Goal: Task Accomplishment & Management: Manage account settings

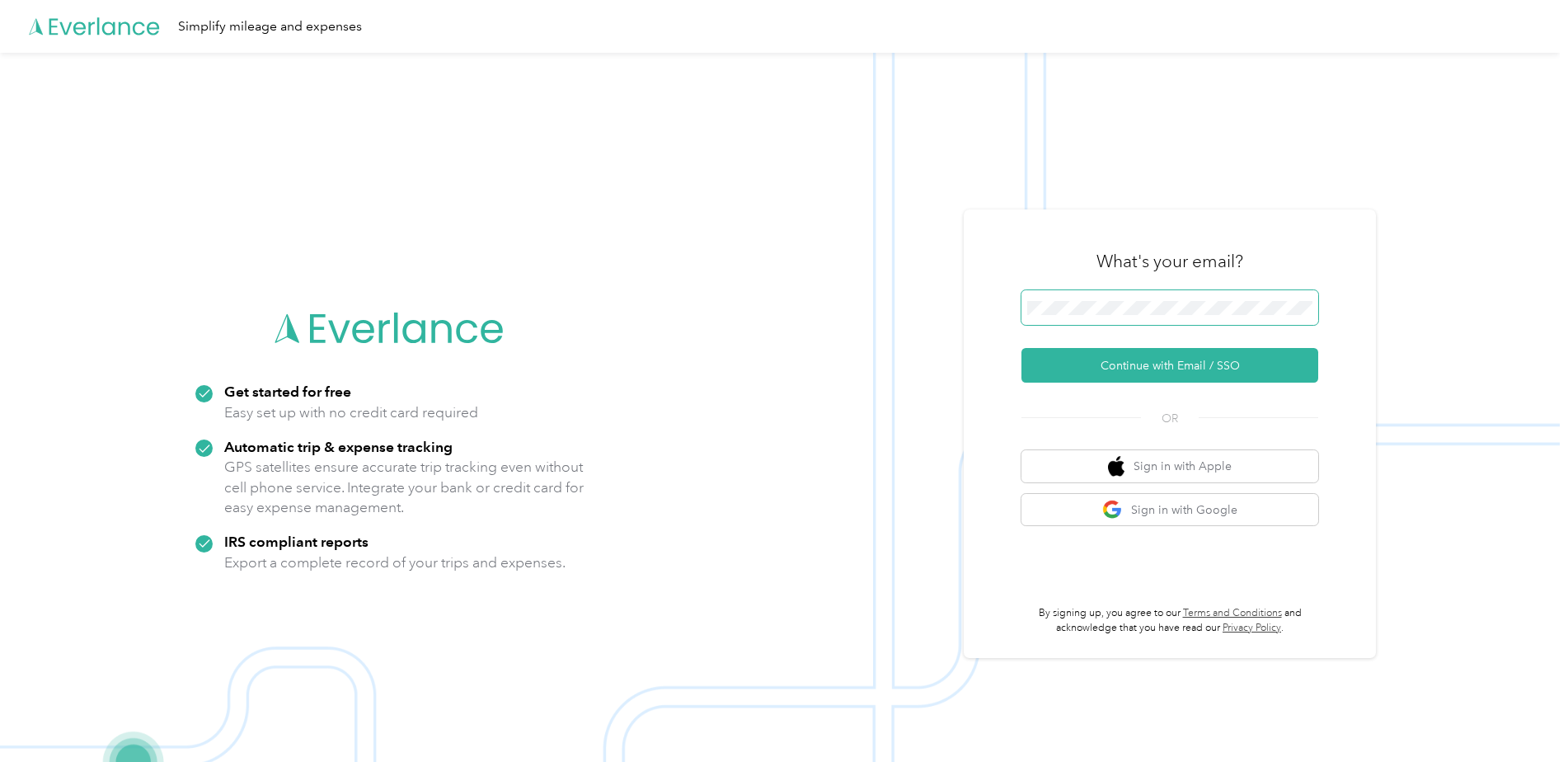
click at [1022, 348] on button "Continue with Email / SSO" at bounding box center [1170, 365] width 296 height 35
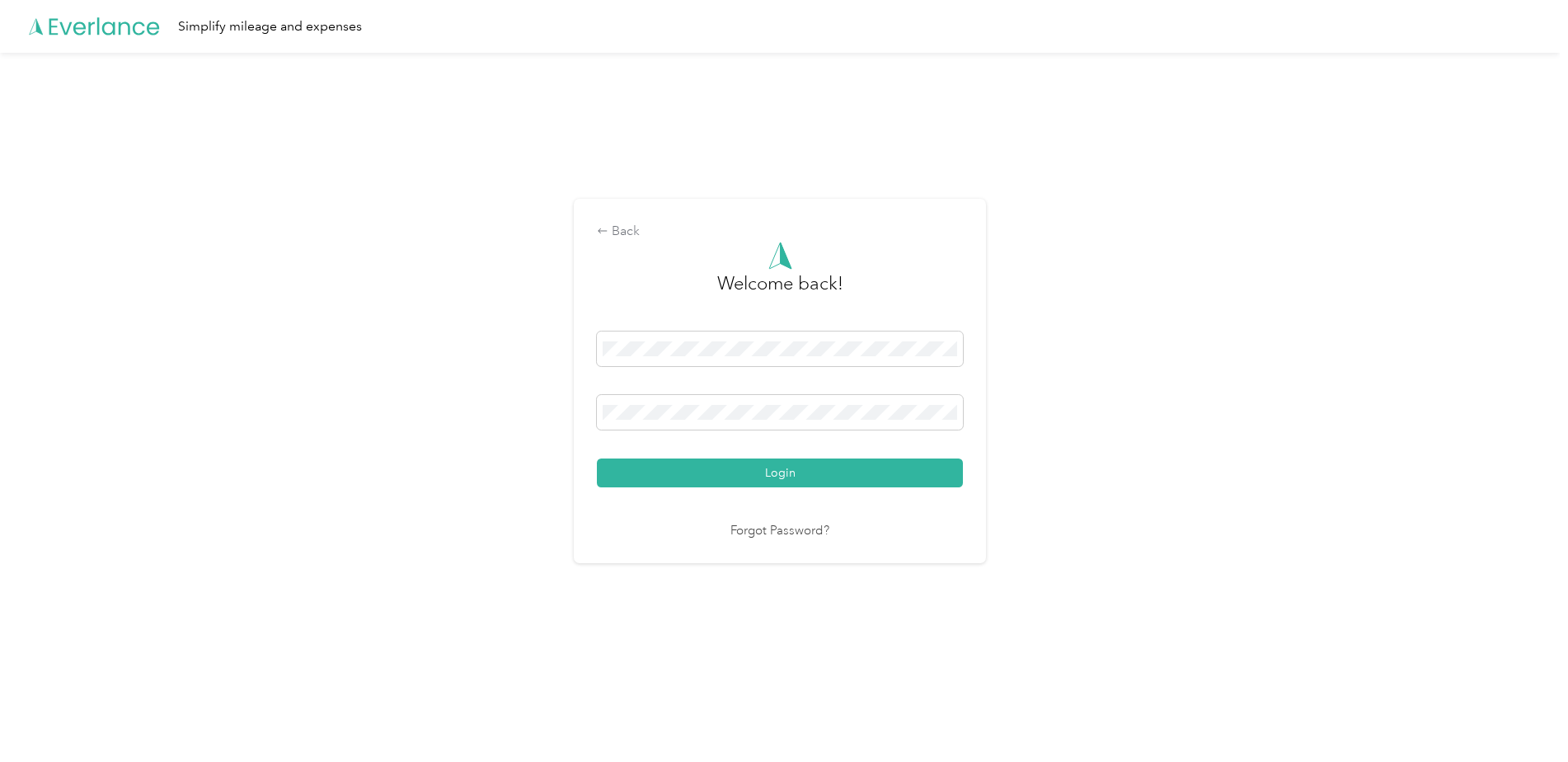
click at [597, 458] on button "Login" at bounding box center [780, 473] width 366 height 29
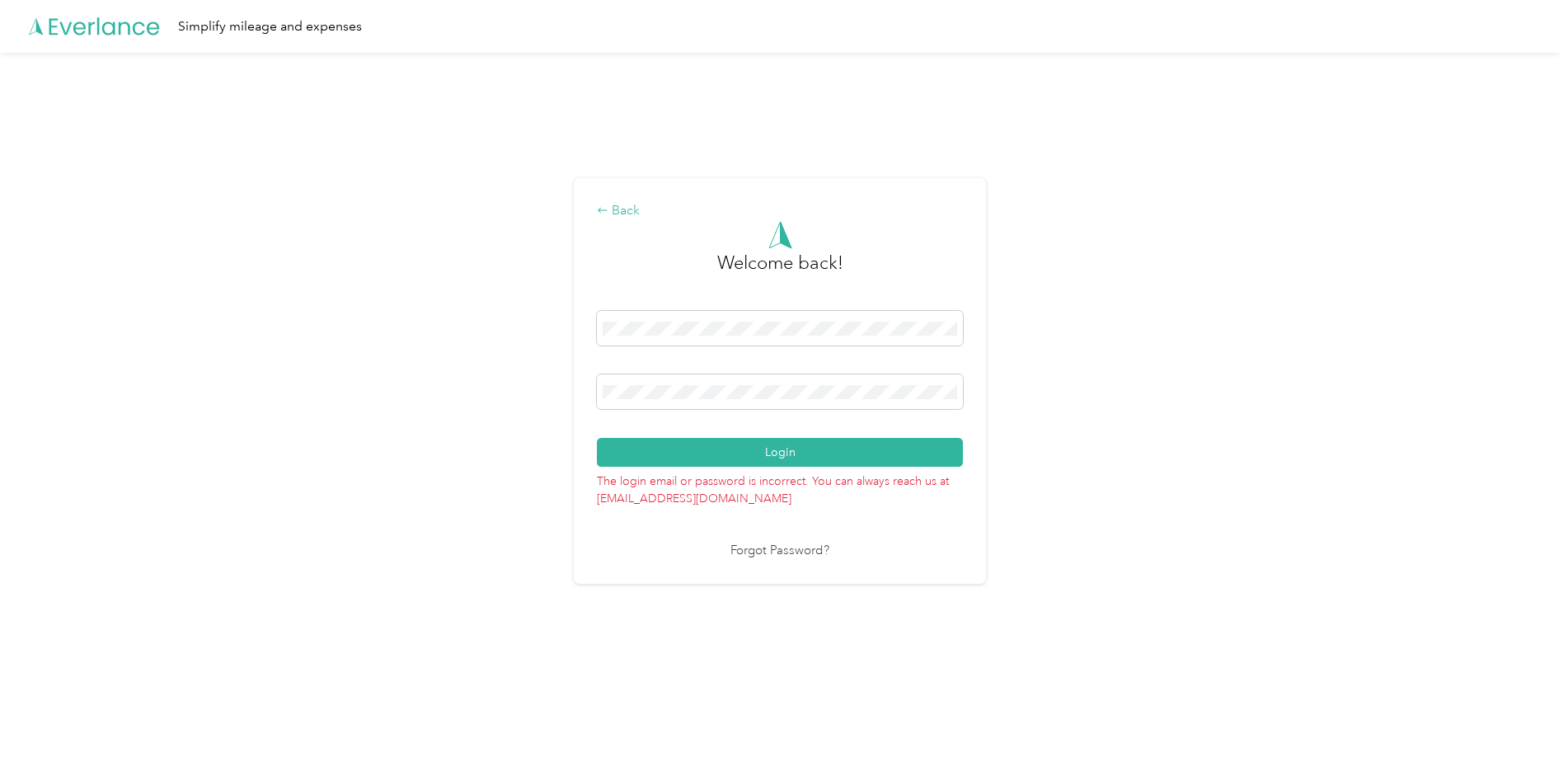
click at [607, 211] on icon at bounding box center [602, 209] width 9 height 5
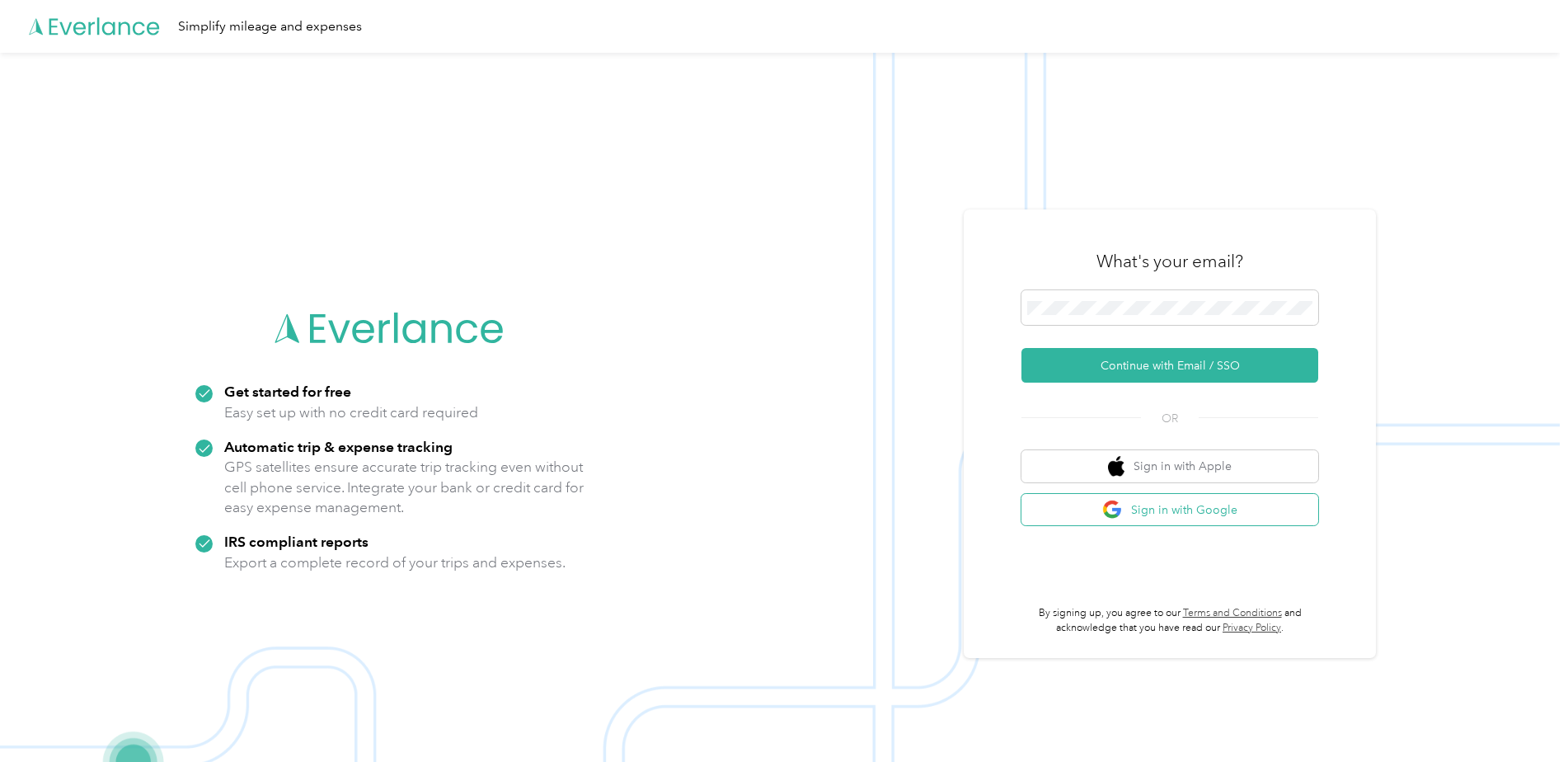
click at [1175, 510] on button "Sign in with Google" at bounding box center [1170, 510] width 296 height 32
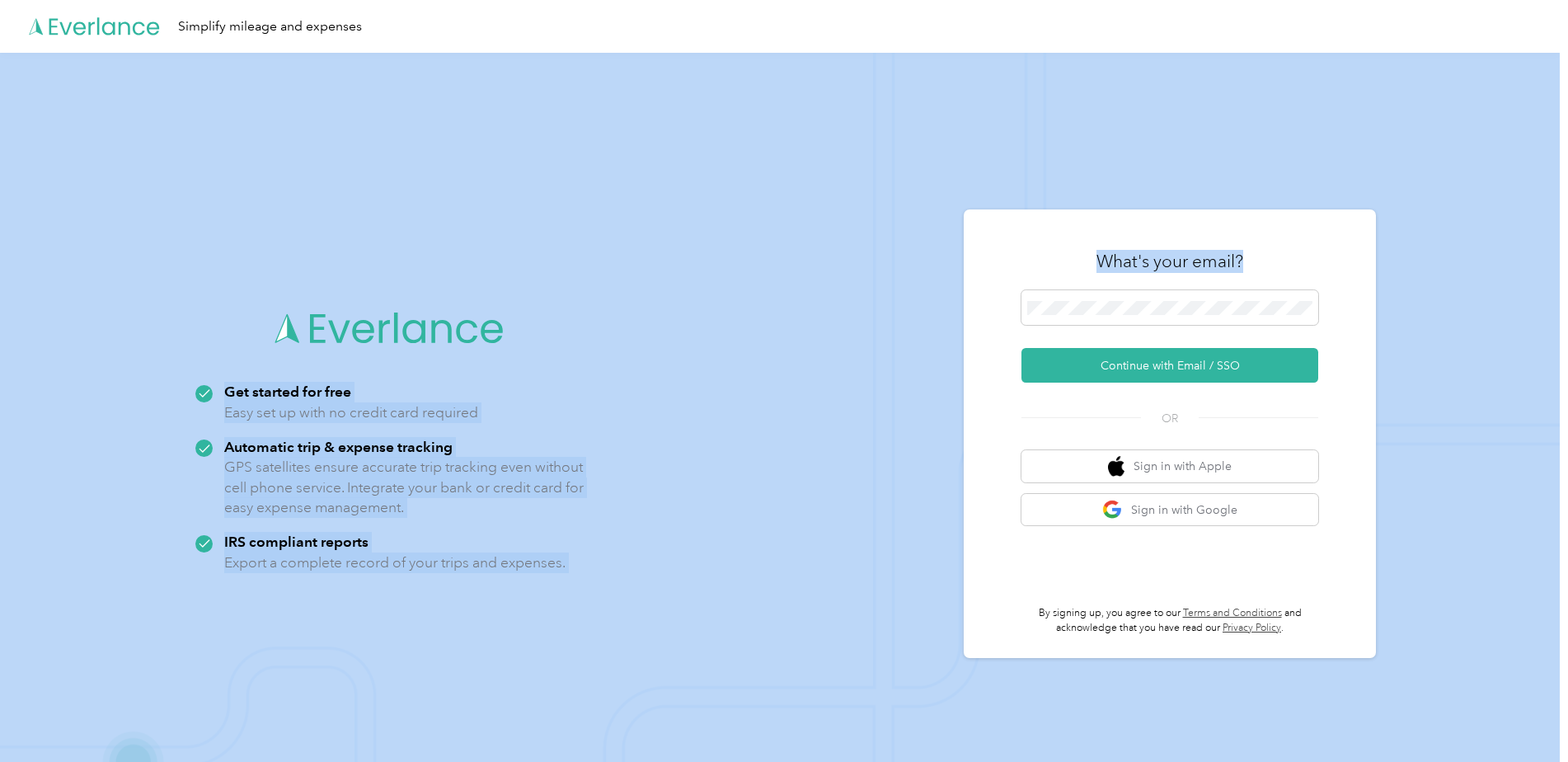
drag, startPoint x: 1202, startPoint y: 317, endPoint x: 773, endPoint y: 238, distance: 436.2
click at [773, 238] on div "Get started for free Easy set up with no credit card required Automatic trip & …" at bounding box center [779, 434] width 1560 height 762
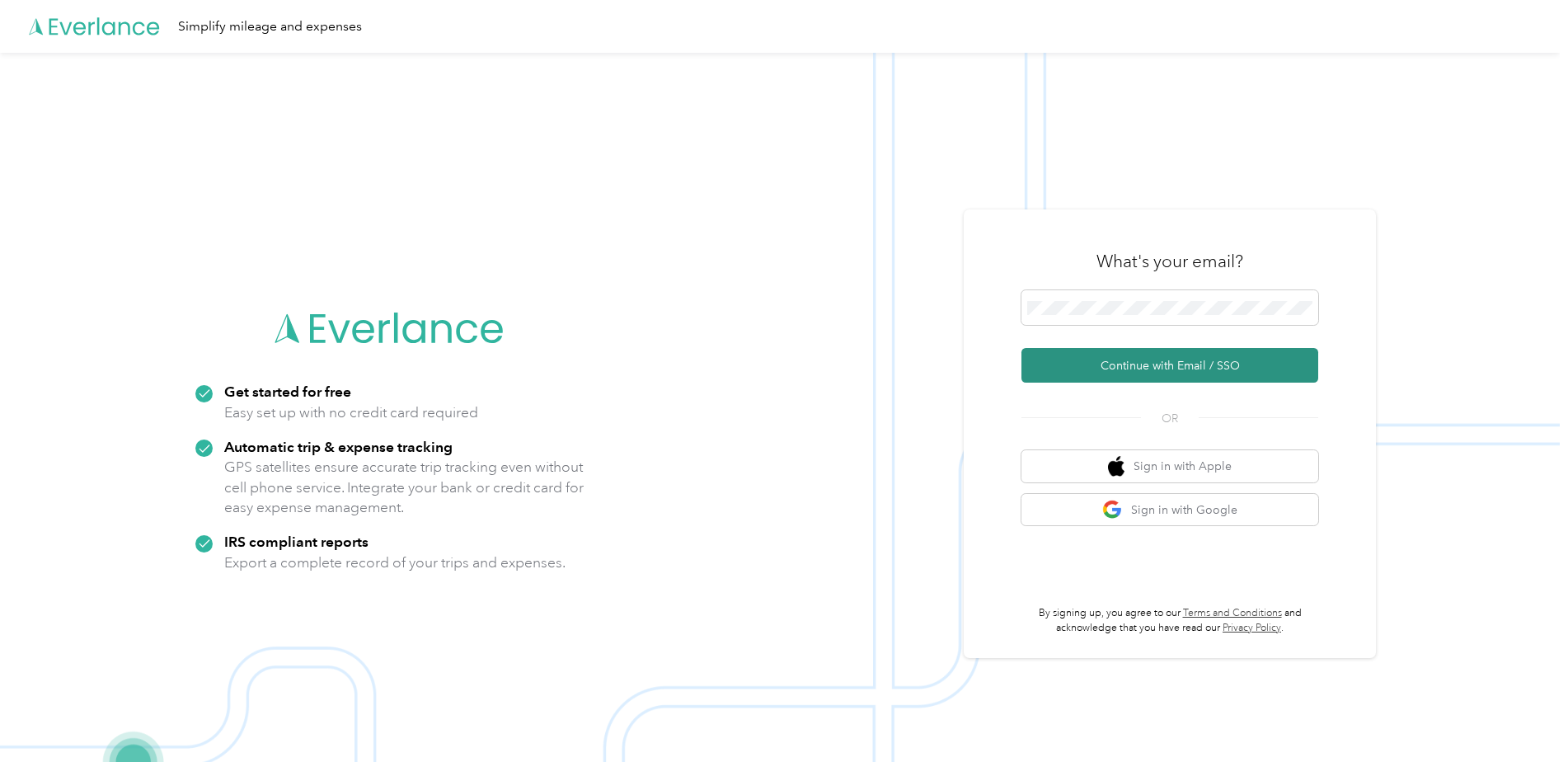
click at [1122, 382] on button "Continue with Email / SSO" at bounding box center [1170, 365] width 296 height 35
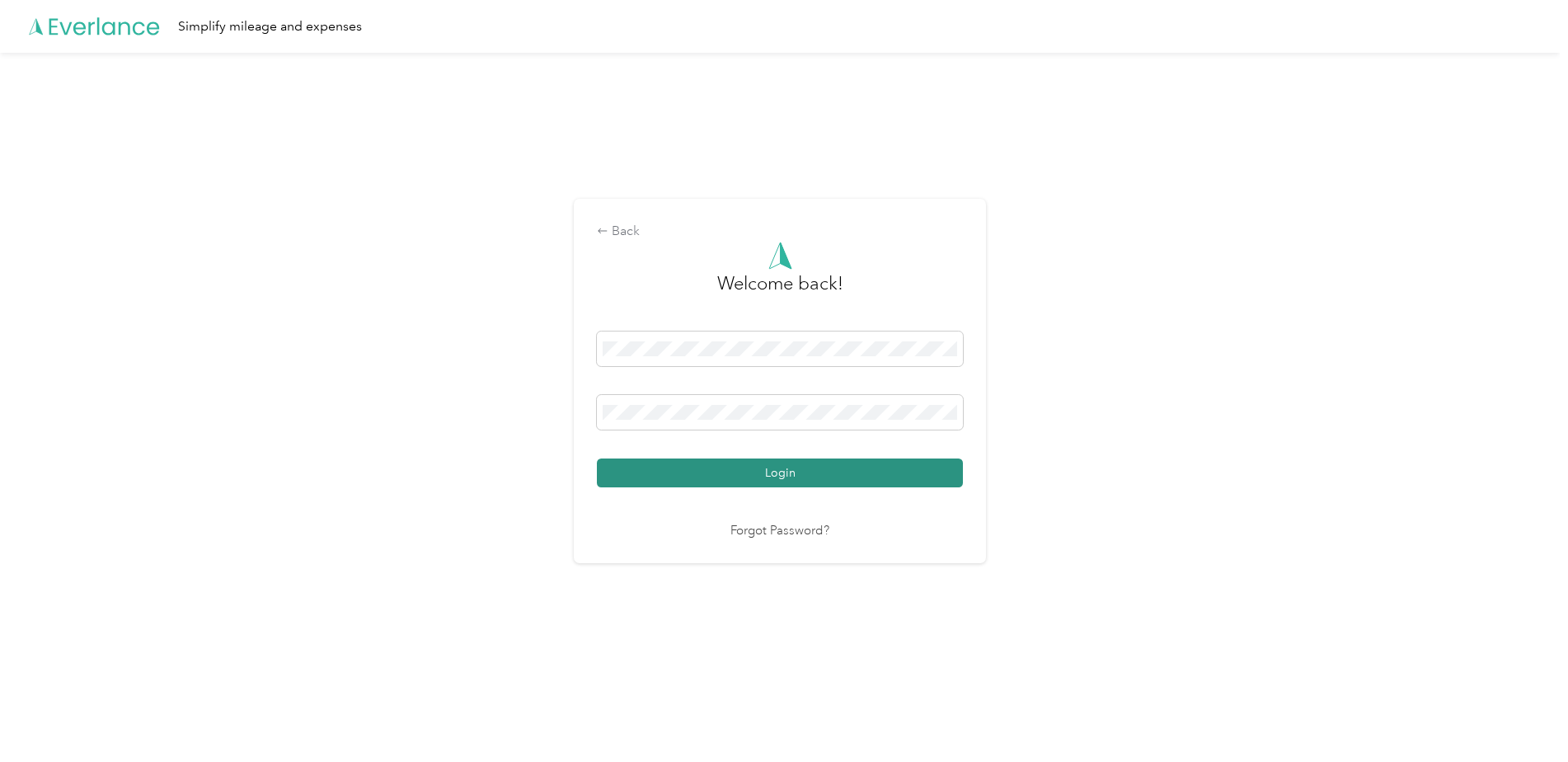
click at [867, 464] on button "Login" at bounding box center [780, 473] width 366 height 29
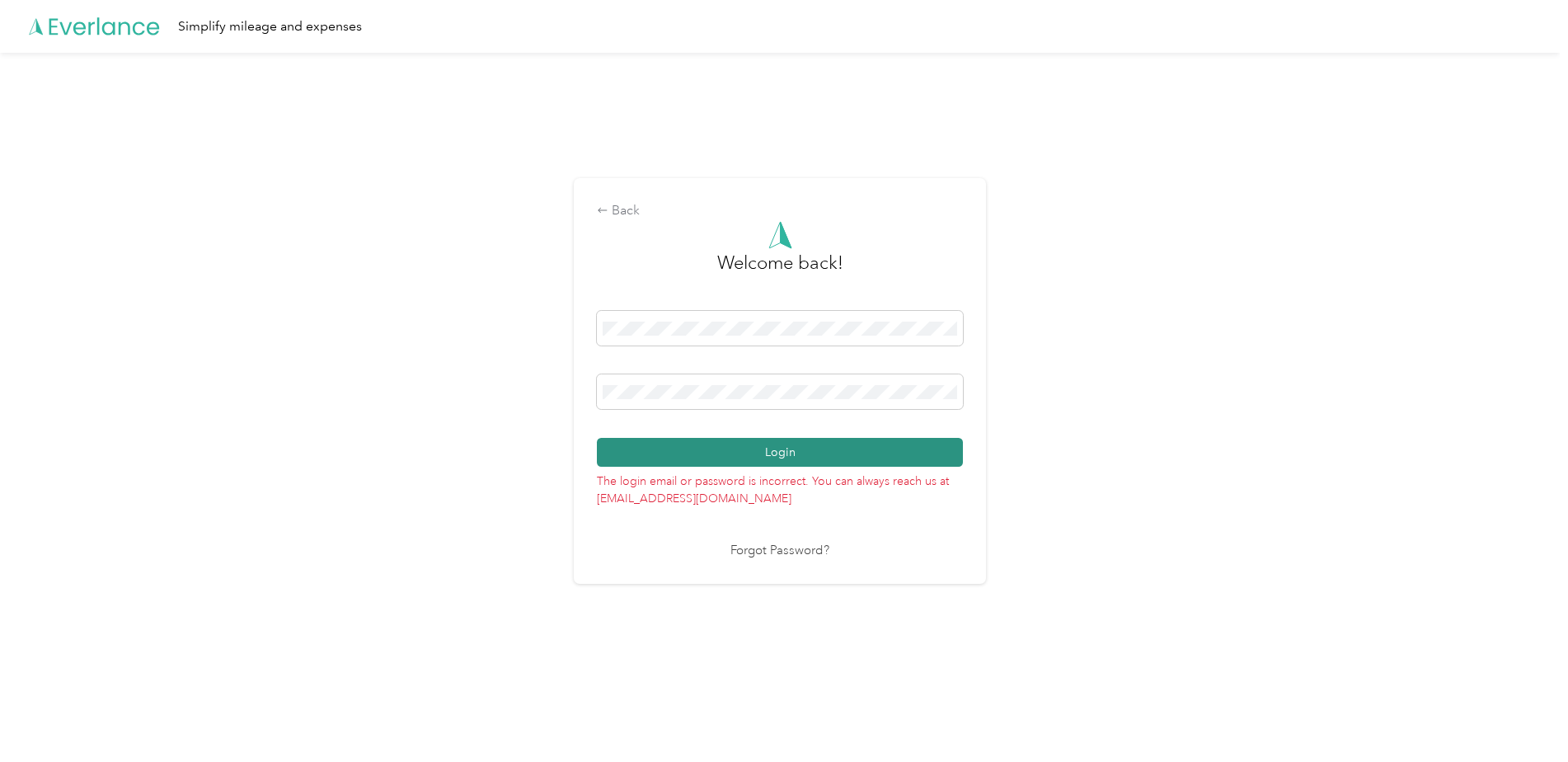
click at [650, 460] on button "Login" at bounding box center [780, 453] width 366 height 29
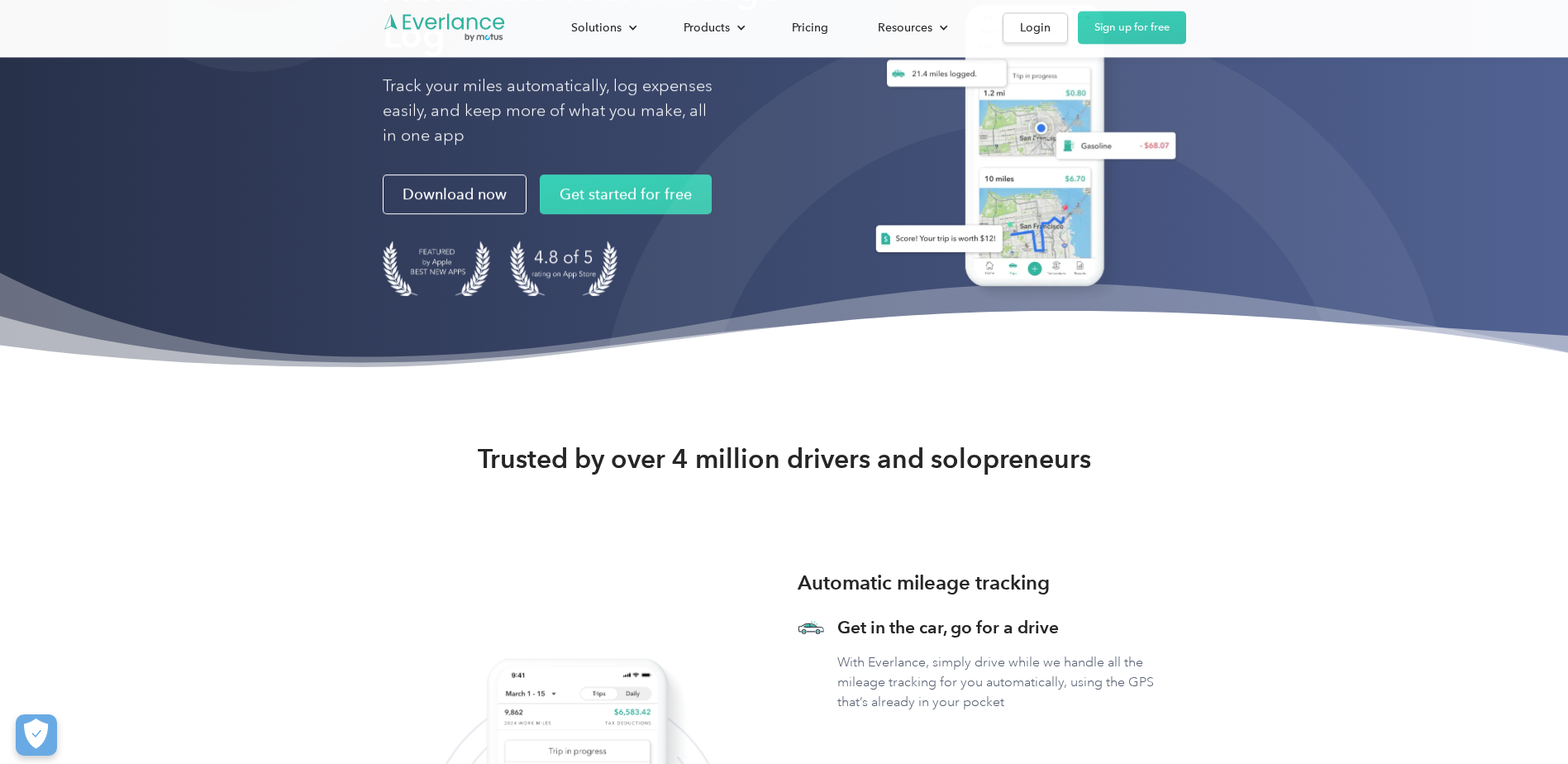
scroll to position [331, 0]
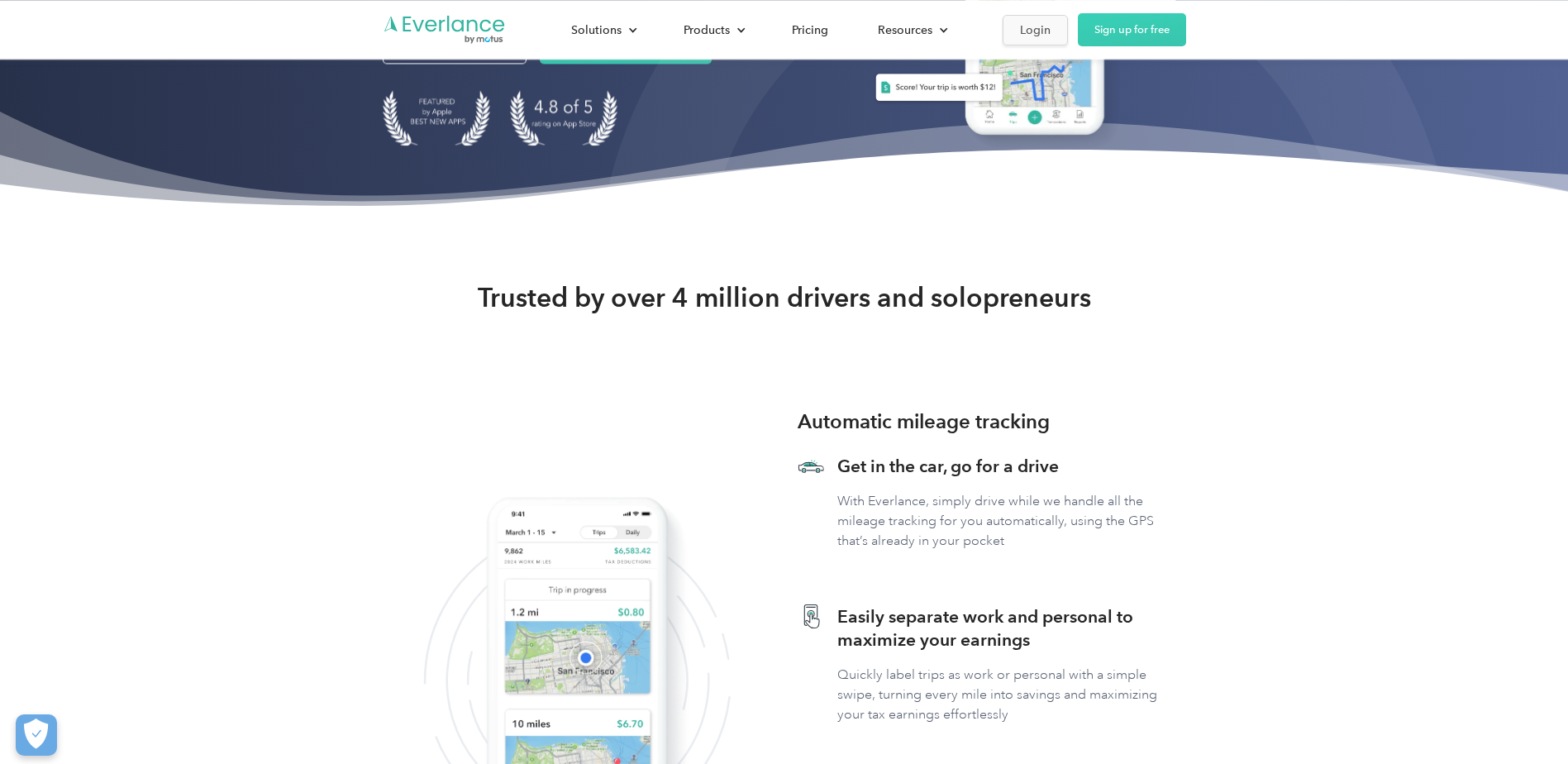
click at [1040, 21] on div "Login" at bounding box center [1034, 30] width 30 height 21
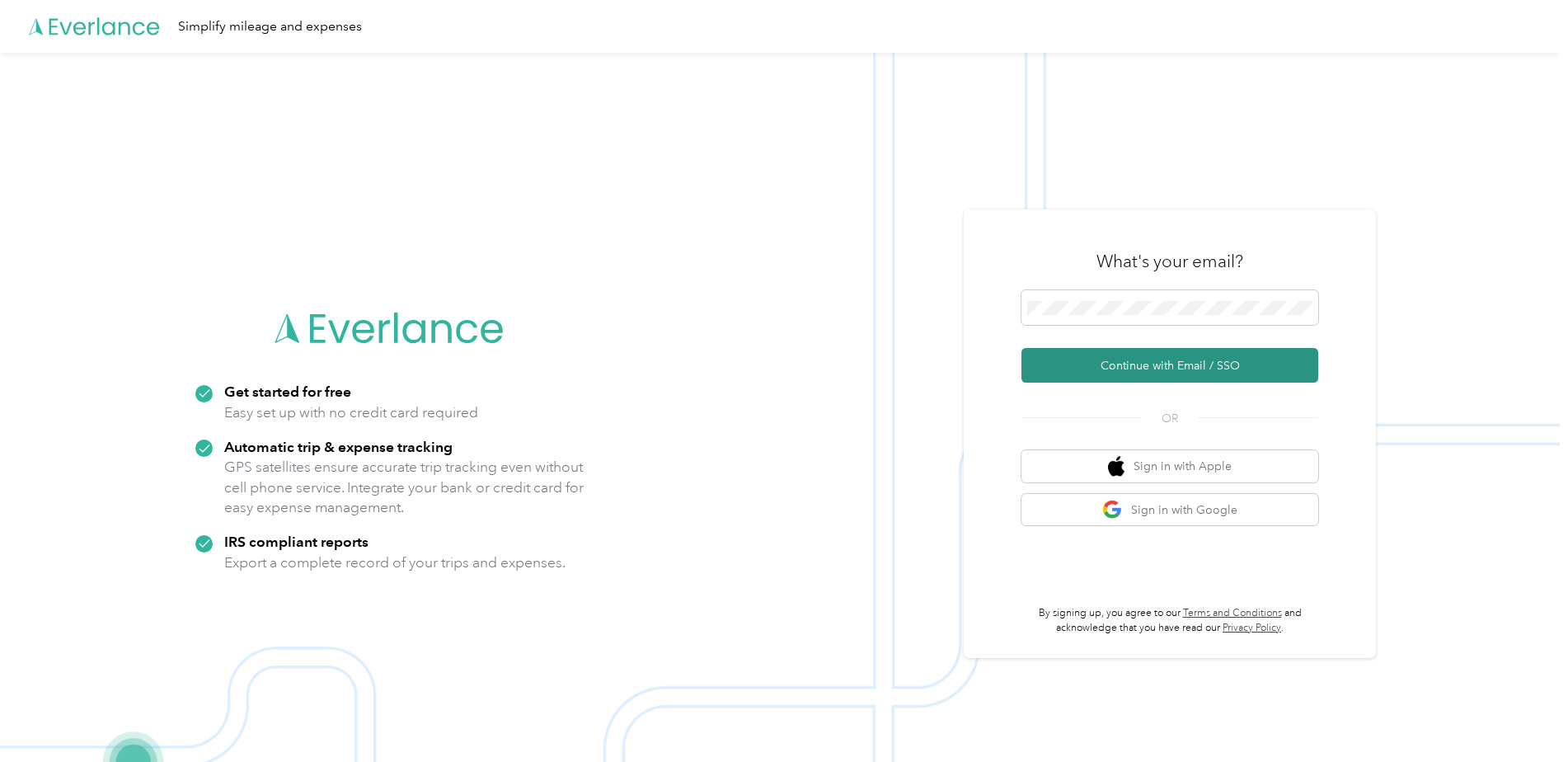
drag, startPoint x: 1156, startPoint y: 299, endPoint x: 1117, endPoint y: 366, distance: 77.5
click at [1117, 366] on button "Continue with Email / SSO" at bounding box center [1170, 365] width 296 height 35
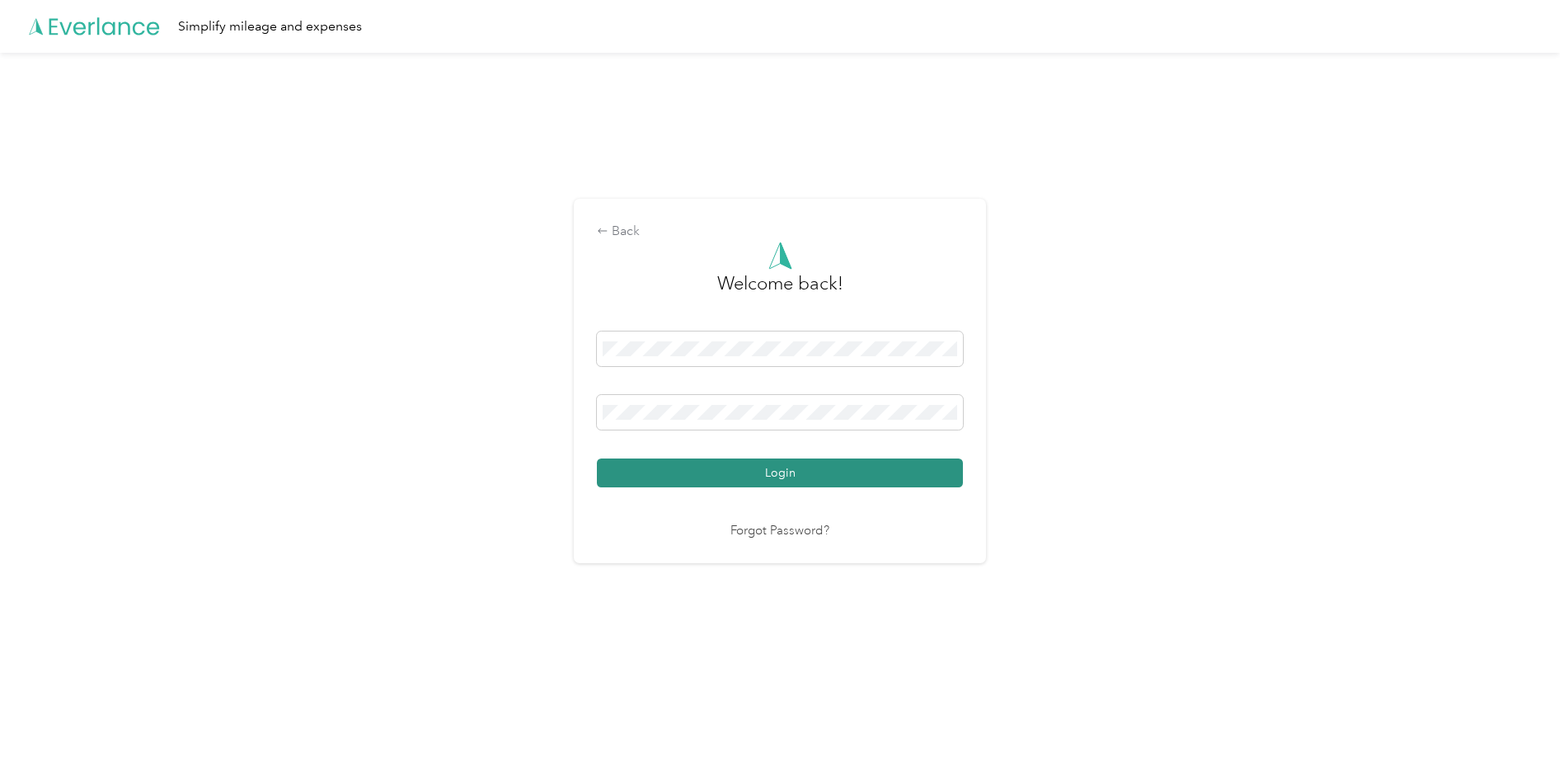
click at [617, 469] on button "Login" at bounding box center [780, 473] width 366 height 29
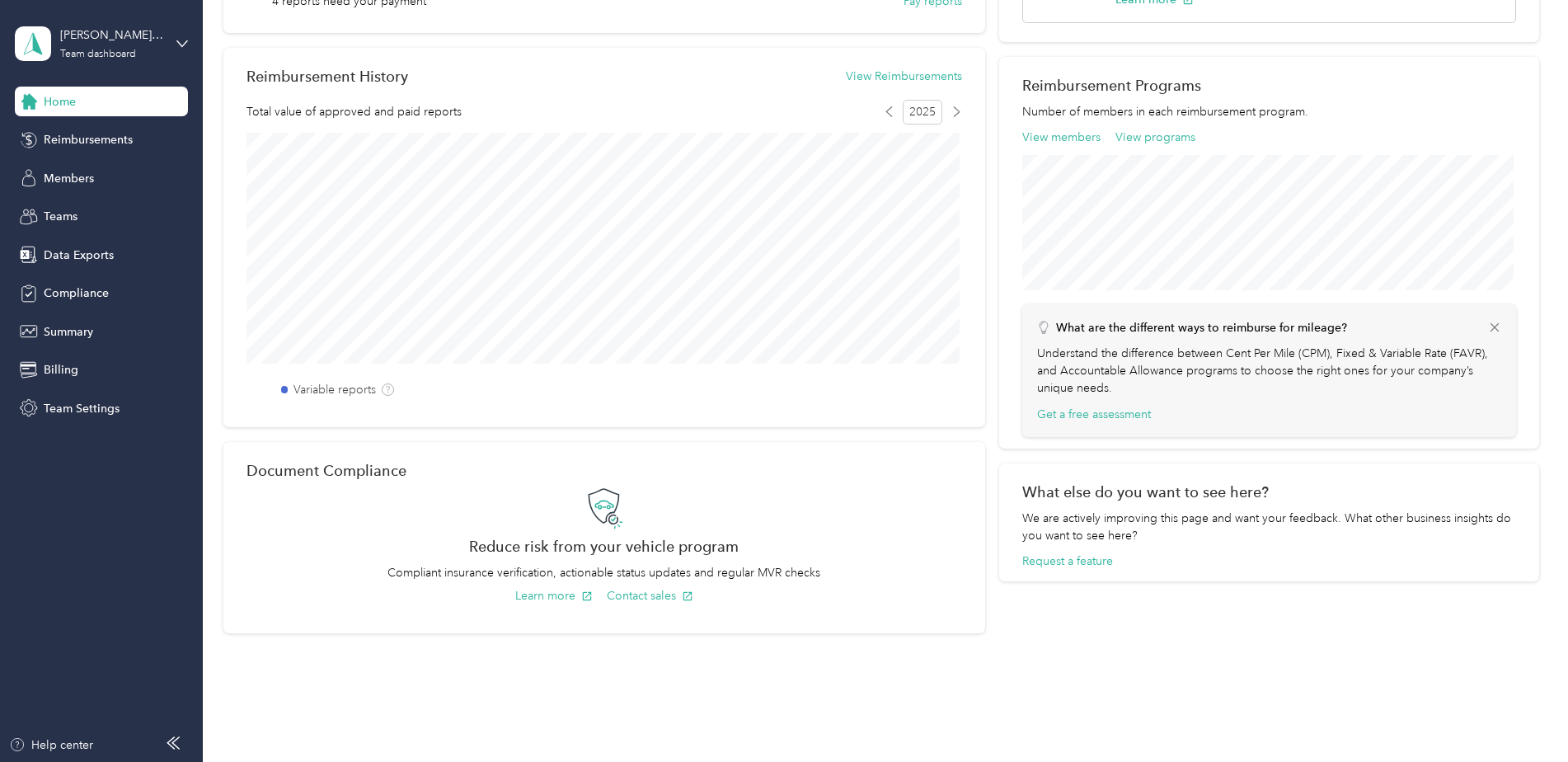
scroll to position [495, 0]
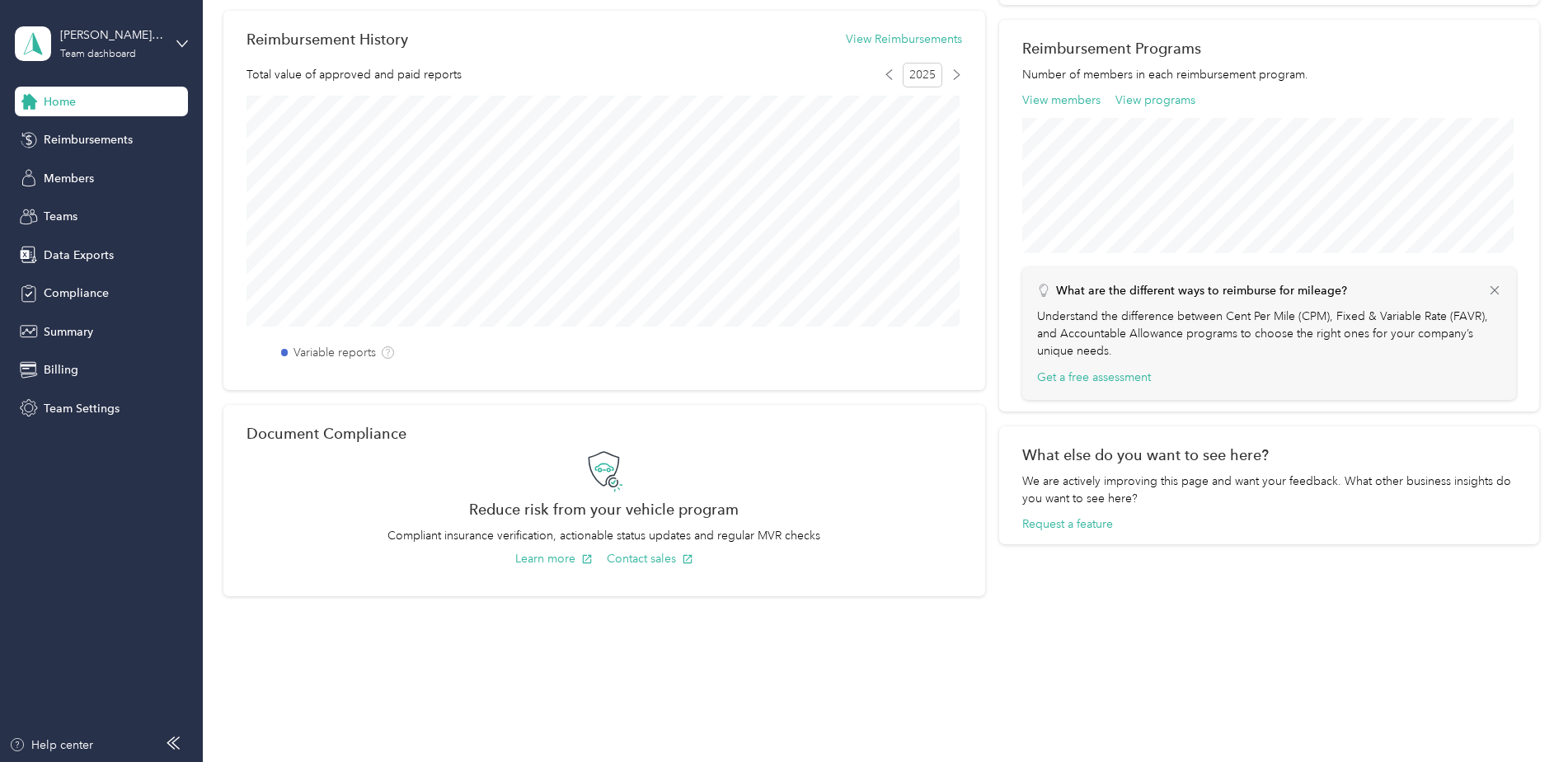
click at [92, 111] on div "Home" at bounding box center [101, 102] width 173 height 29
click at [128, 55] on div "Team dashboard" at bounding box center [98, 54] width 76 height 10
click at [102, 172] on div "Personal dashboard" at bounding box center [81, 172] width 104 height 17
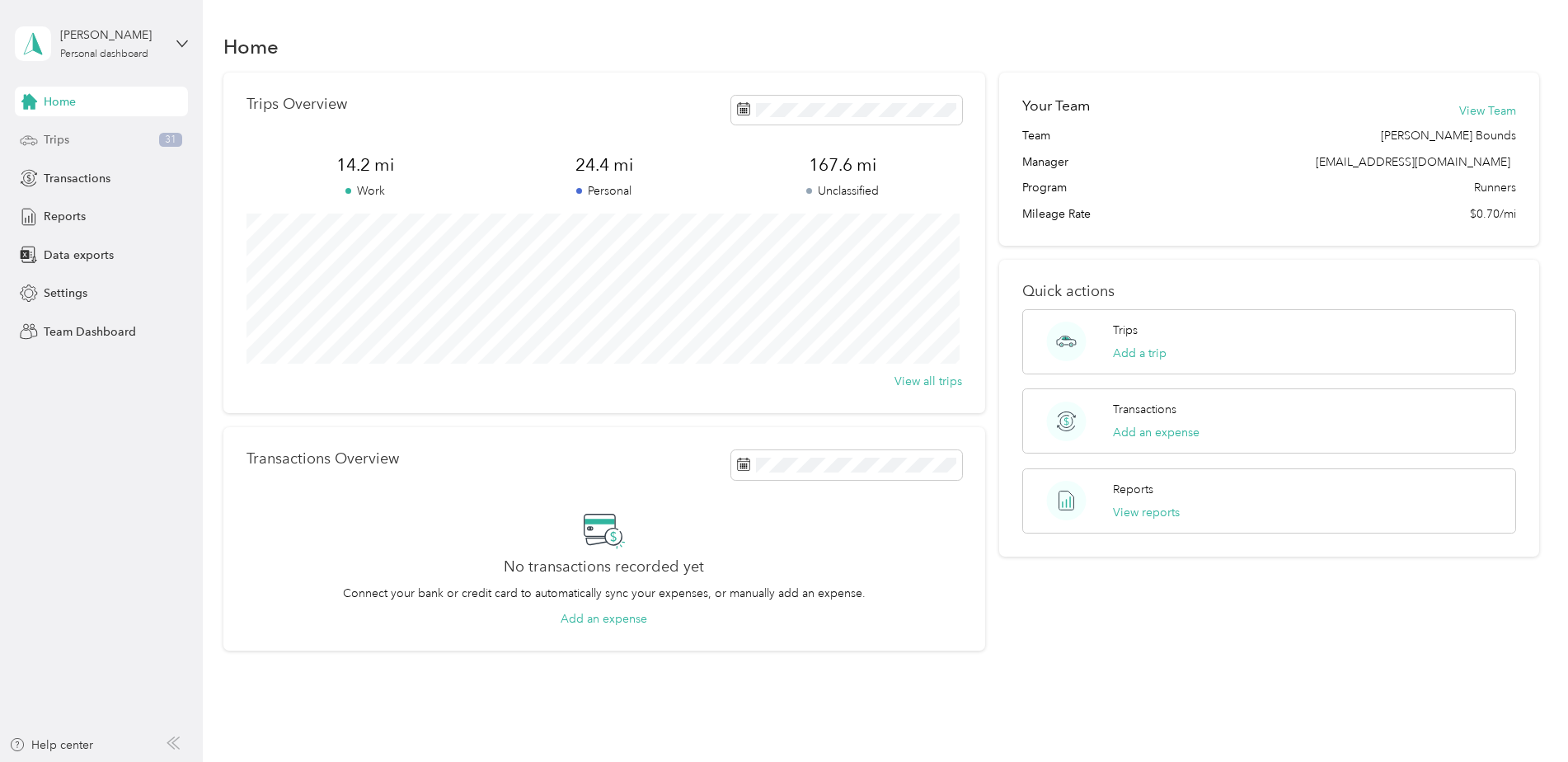
click at [59, 154] on div "Trips 31" at bounding box center [101, 140] width 173 height 29
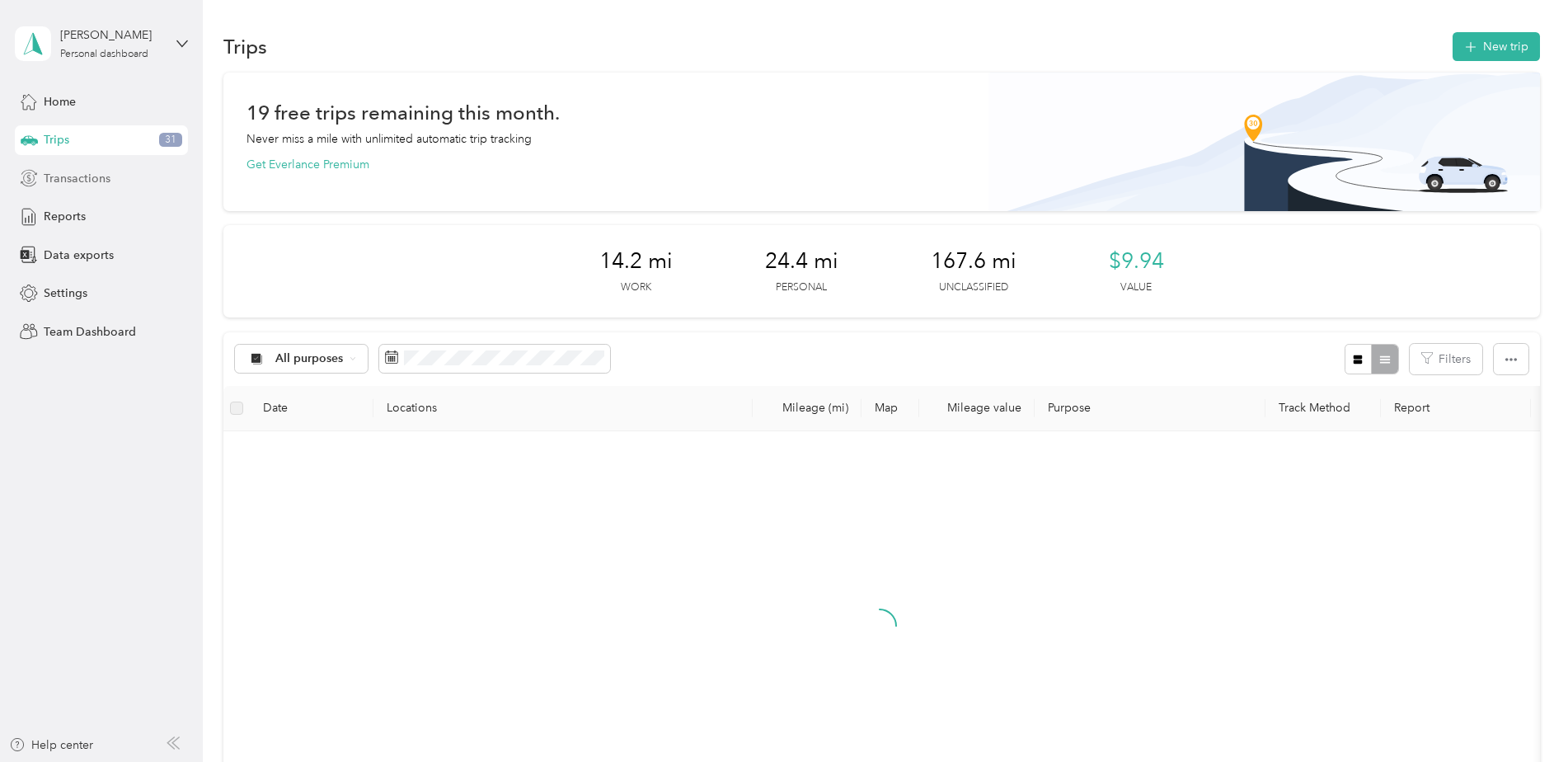
click at [63, 177] on span "Transactions" at bounding box center [77, 178] width 67 height 17
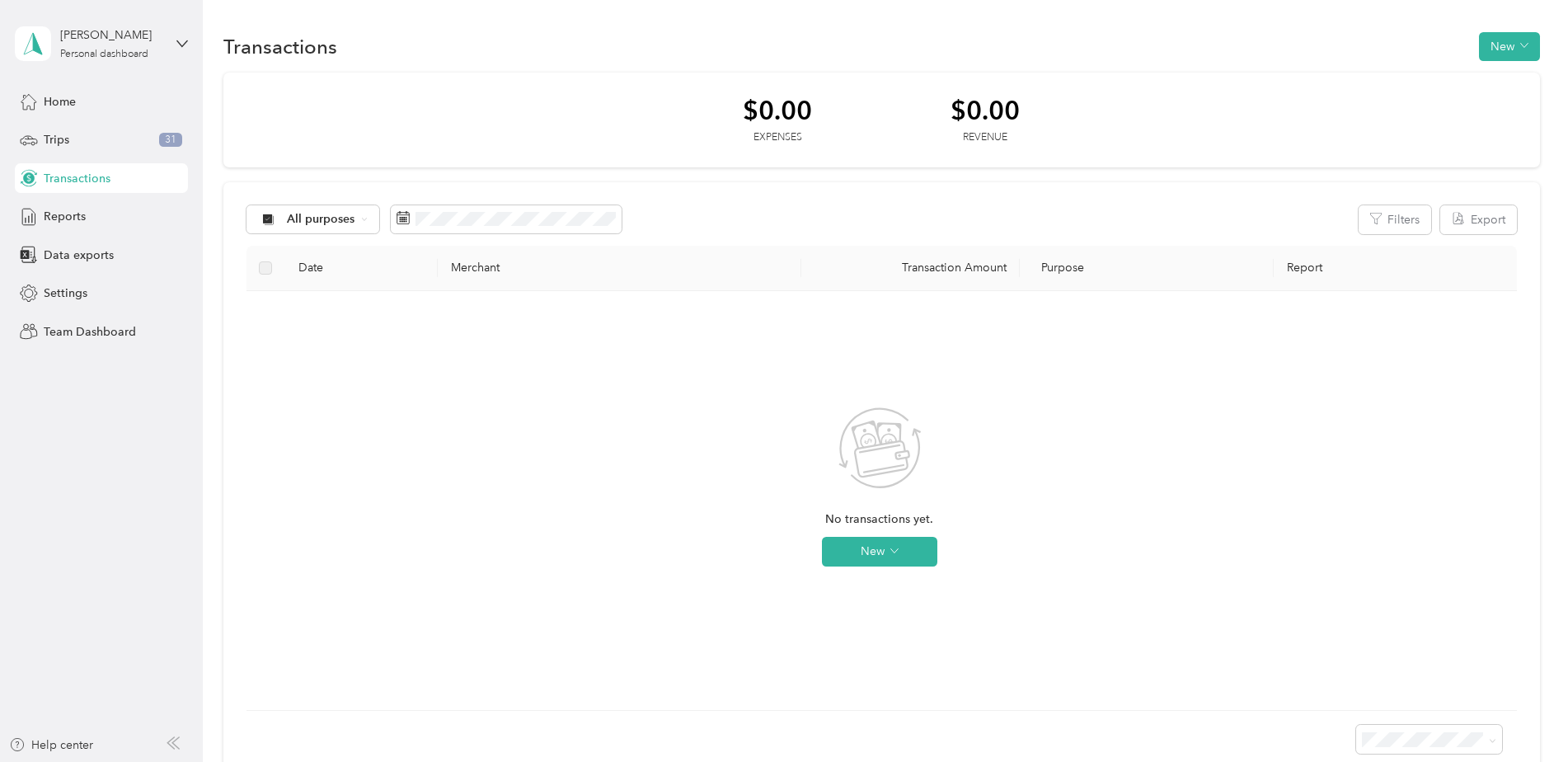
click at [93, 238] on div "Home Trips 31 Transactions Reports Data exports Settings Team Dashboard" at bounding box center [101, 217] width 173 height 260
click at [75, 228] on div "Reports" at bounding box center [101, 217] width 173 height 29
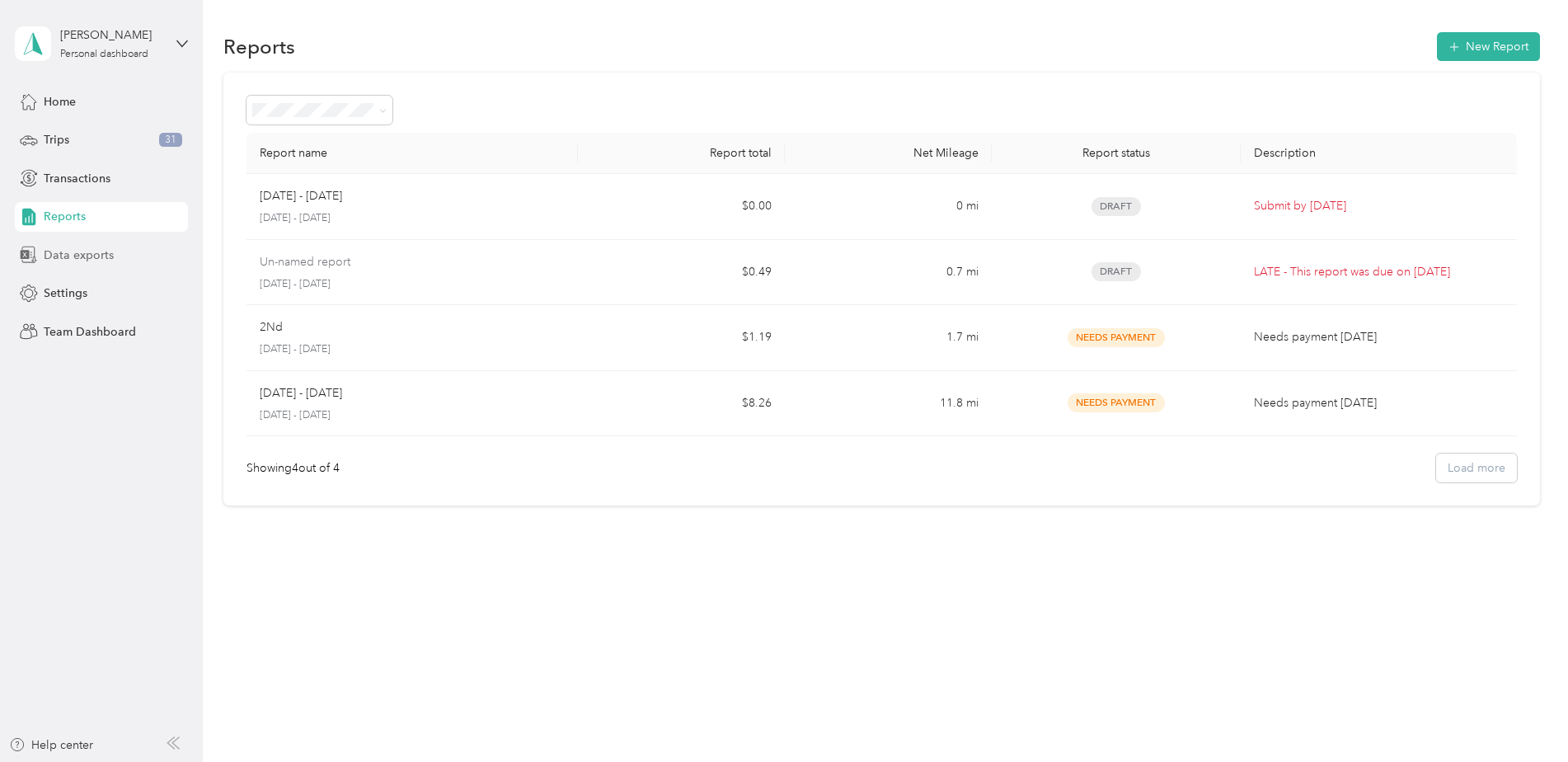
click at [87, 247] on span "Data exports" at bounding box center [79, 254] width 70 height 17
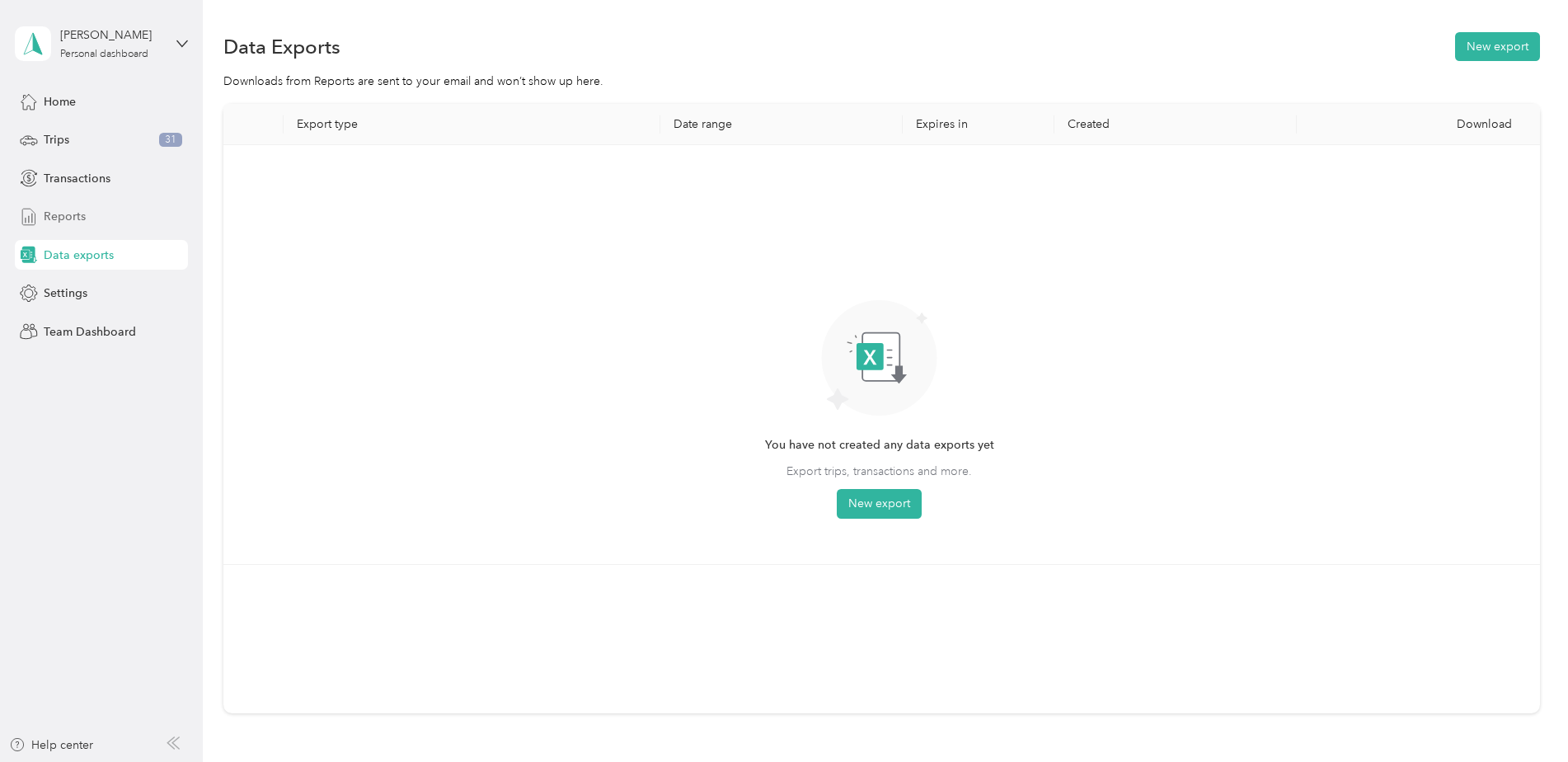
click at [84, 220] on span "Reports" at bounding box center [65, 216] width 42 height 17
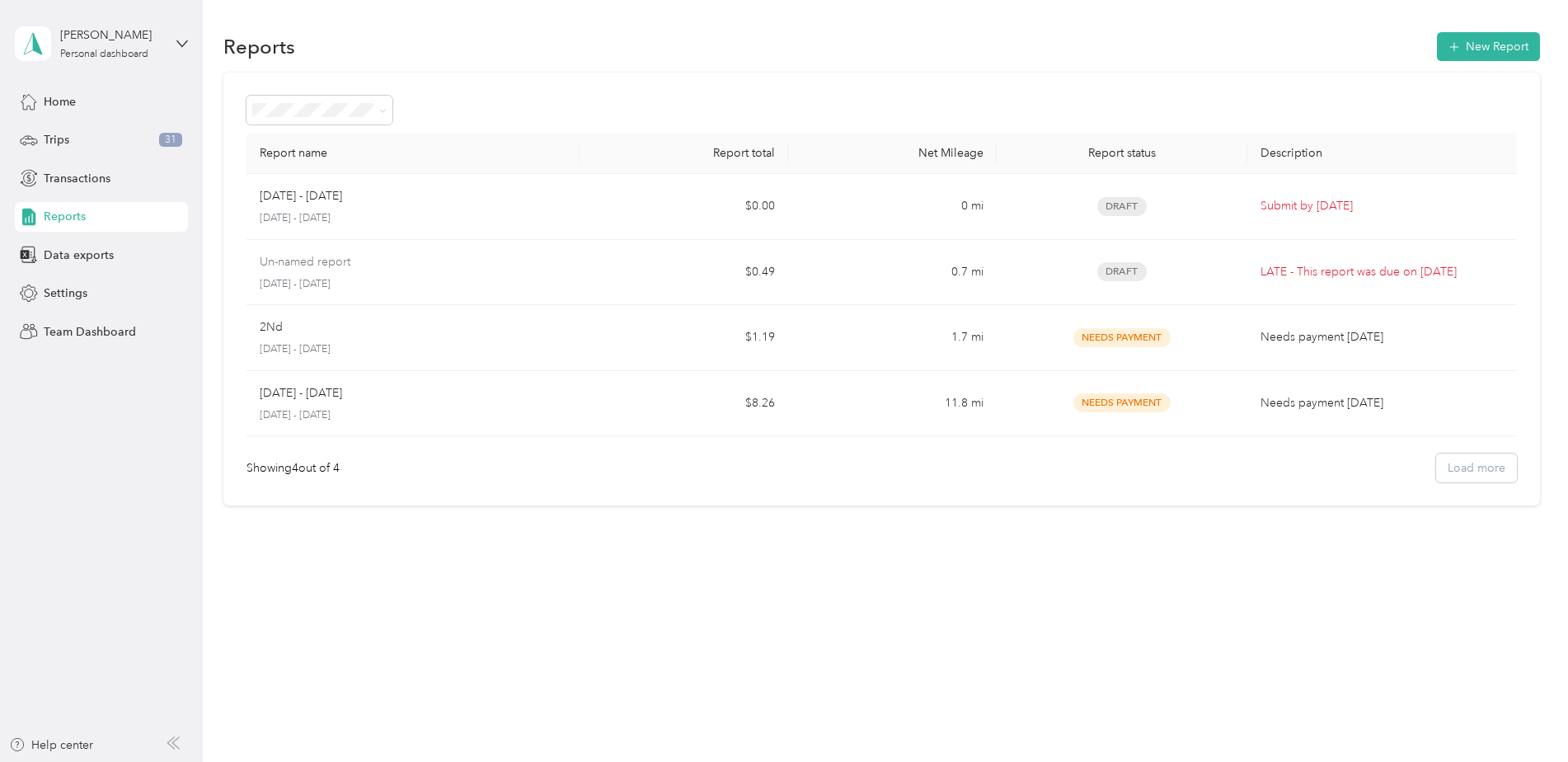
click at [1504, 462] on div "Showing 4 out of 4 Load more" at bounding box center [881, 468] width 1271 height 29
click at [100, 97] on div "Home" at bounding box center [101, 102] width 173 height 29
